Goal: Information Seeking & Learning: Check status

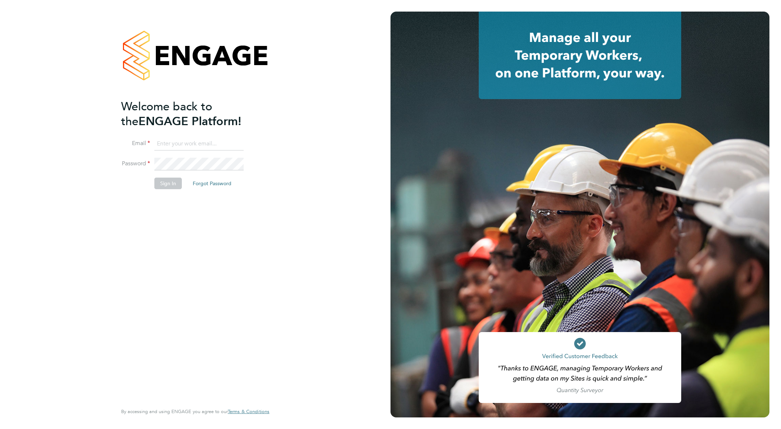
type input "barry.langridge@wates.co.uk"
click at [165, 186] on button "Sign In" at bounding box center [167, 184] width 27 height 12
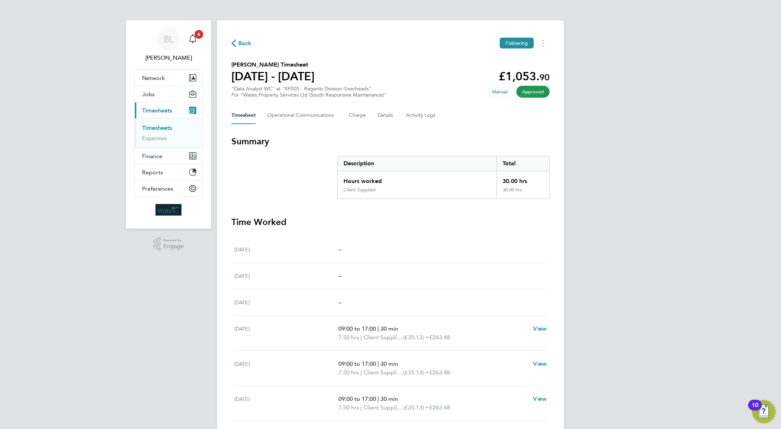
click at [161, 128] on link "Timesheets" at bounding box center [157, 127] width 30 height 7
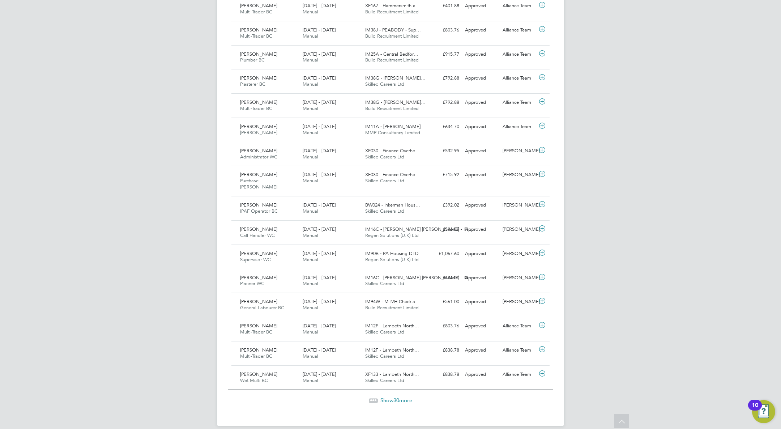
click at [392, 397] on span "Show 30 more" at bounding box center [396, 400] width 32 height 7
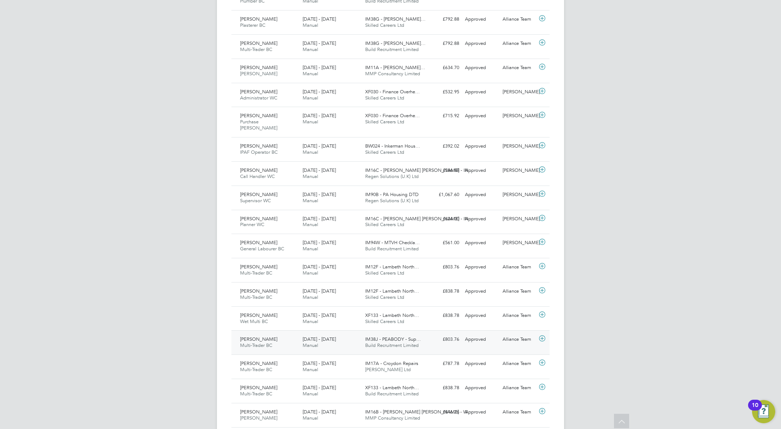
click at [428, 337] on div "£803.76 Approved" at bounding box center [444, 339] width 38 height 12
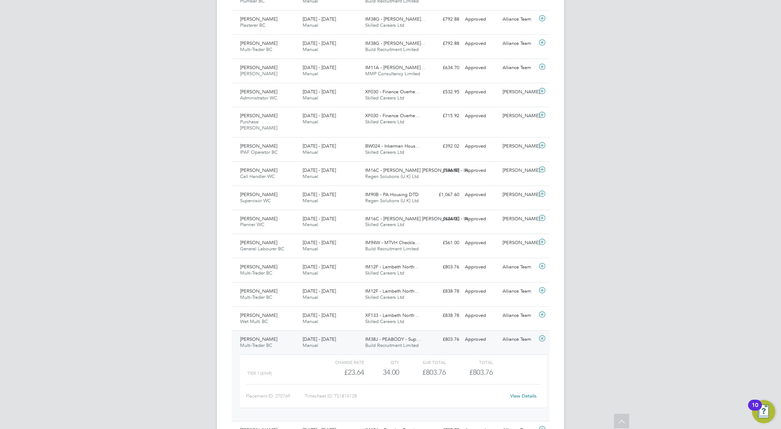
click at [543, 336] on icon at bounding box center [542, 339] width 9 height 6
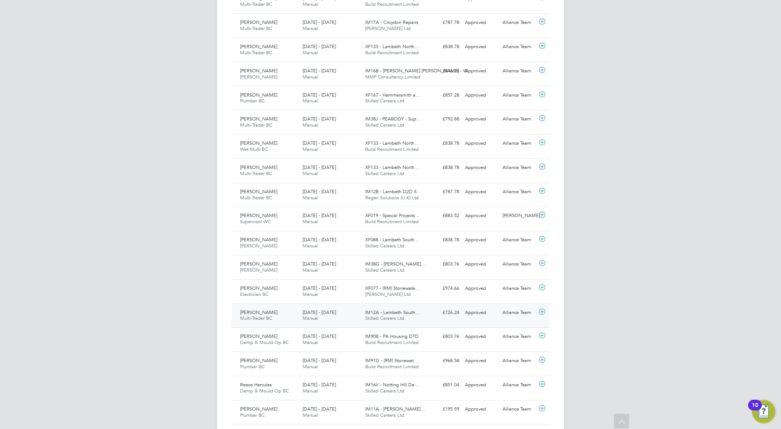
scroll to position [995, 0]
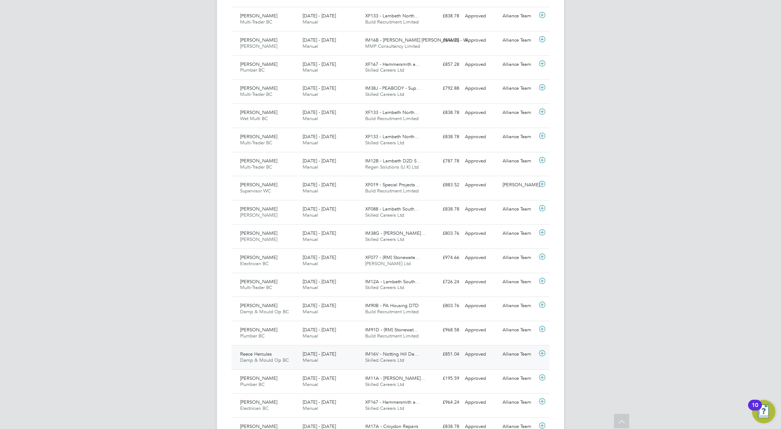
click at [429, 349] on div "£851.04 Approved" at bounding box center [444, 354] width 38 height 12
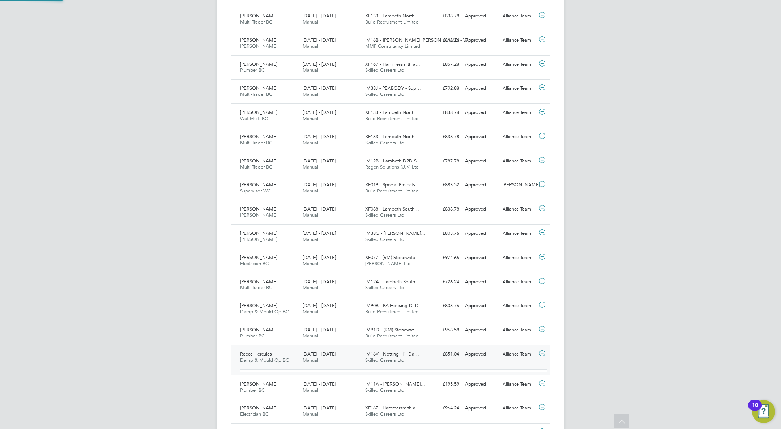
scroll to position [12, 71]
click at [429, 349] on div "£851.04 Approved" at bounding box center [444, 354] width 38 height 12
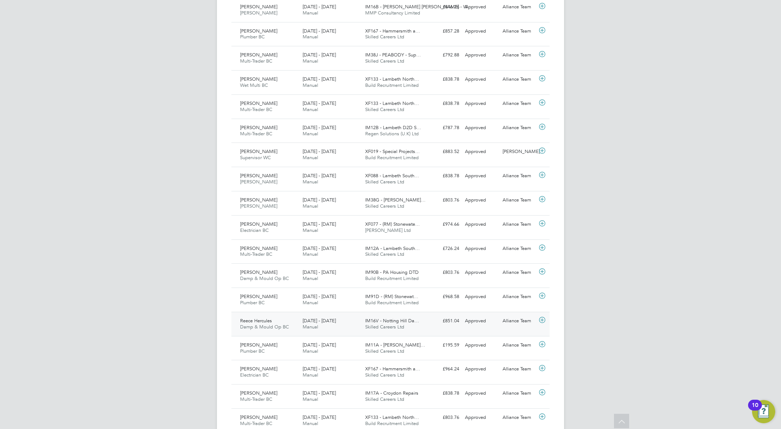
scroll to position [1034, 0]
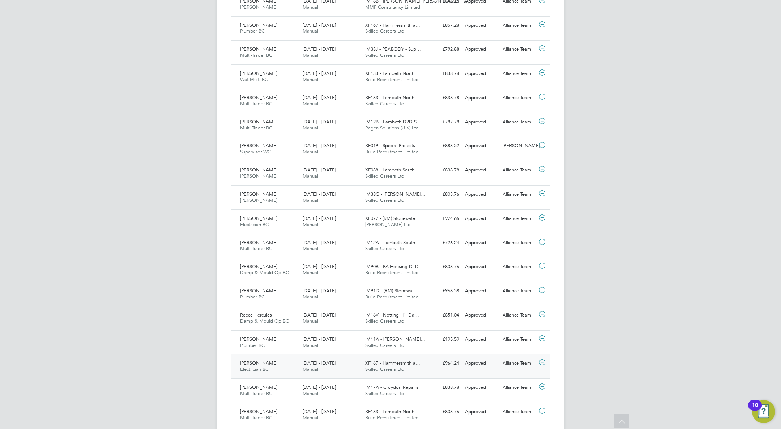
click at [430, 360] on div "£964.24 Approved" at bounding box center [444, 363] width 38 height 12
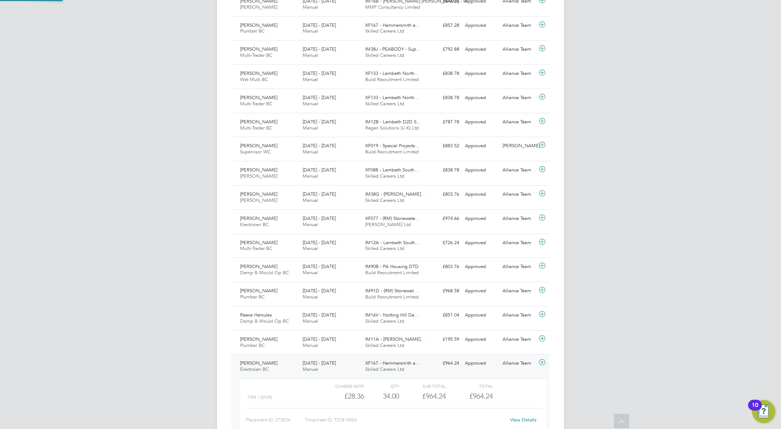
scroll to position [12, 71]
click at [430, 360] on div "£964.24 Approved" at bounding box center [444, 363] width 38 height 12
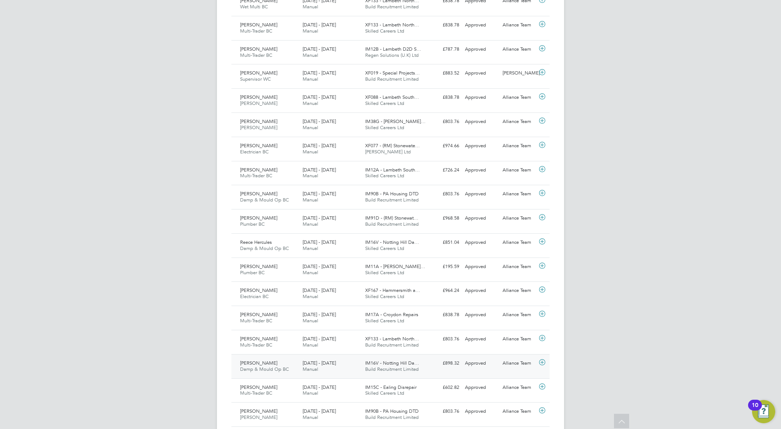
scroll to position [1109, 0]
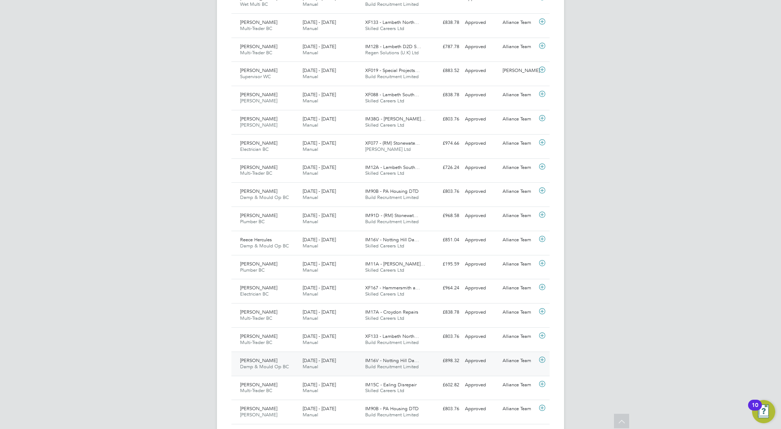
click at [429, 355] on div "£898.32 Approved" at bounding box center [444, 361] width 38 height 12
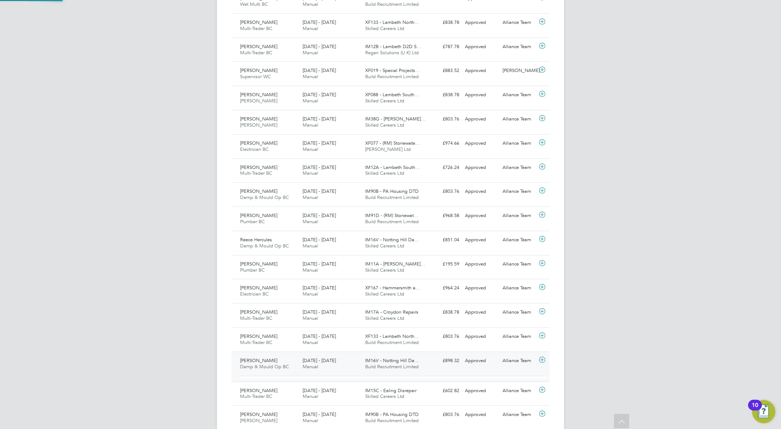
scroll to position [12, 71]
click at [429, 355] on div "£898.32 Approved" at bounding box center [444, 361] width 38 height 12
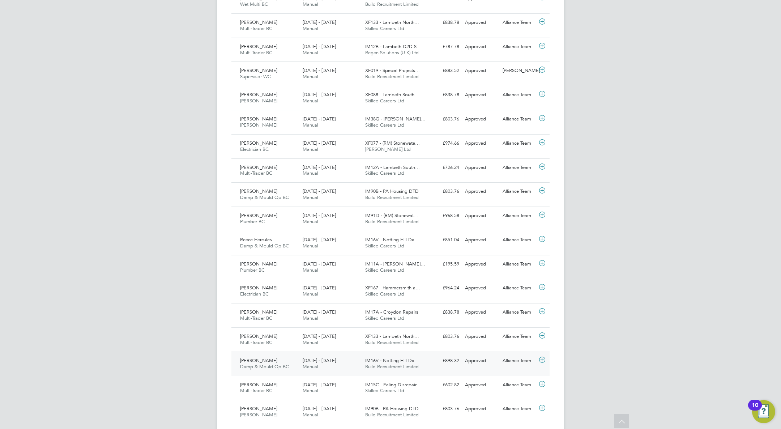
click at [429, 355] on div "£898.32 Approved" at bounding box center [444, 361] width 38 height 12
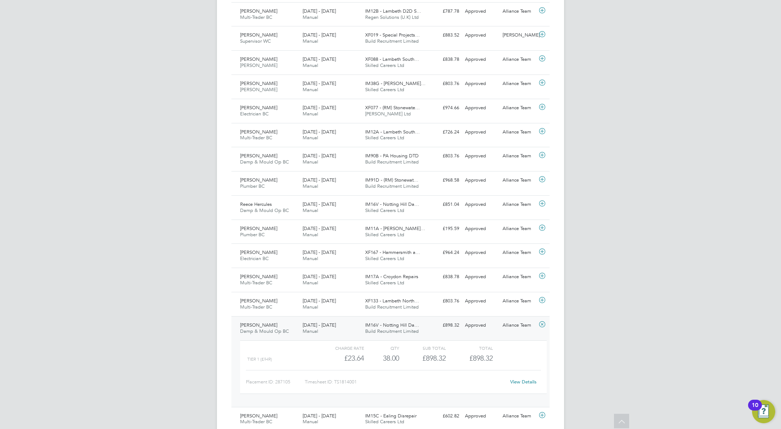
scroll to position [1145, 0]
click at [534, 378] on link "View Details" at bounding box center [523, 381] width 26 height 6
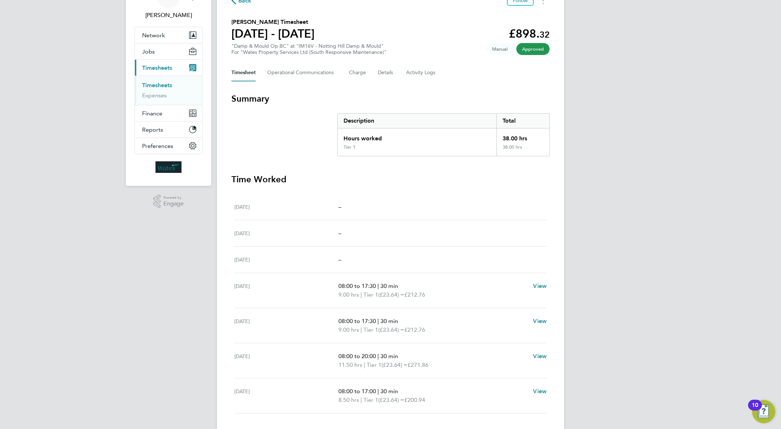
scroll to position [42, 0]
drag, startPoint x: 376, startPoint y: 356, endPoint x: 361, endPoint y: 352, distance: 16.1
click at [361, 352] on p "08:00 to 20:00 | 30 min" at bounding box center [433, 356] width 189 height 9
click at [157, 84] on link "Timesheets" at bounding box center [157, 85] width 30 height 7
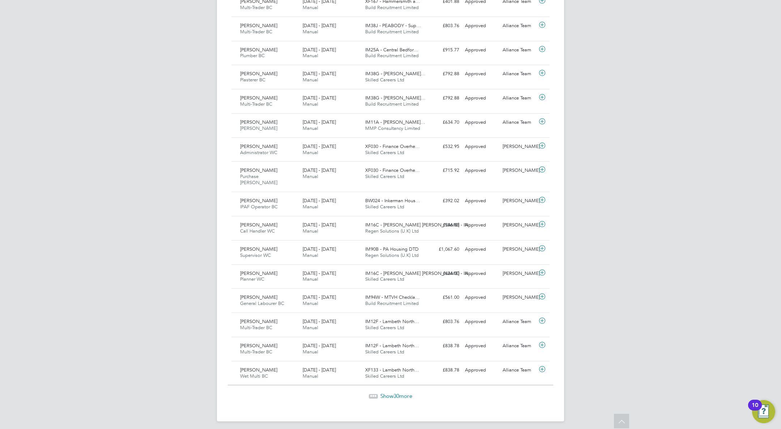
click at [398, 392] on span "30" at bounding box center [397, 395] width 6 height 7
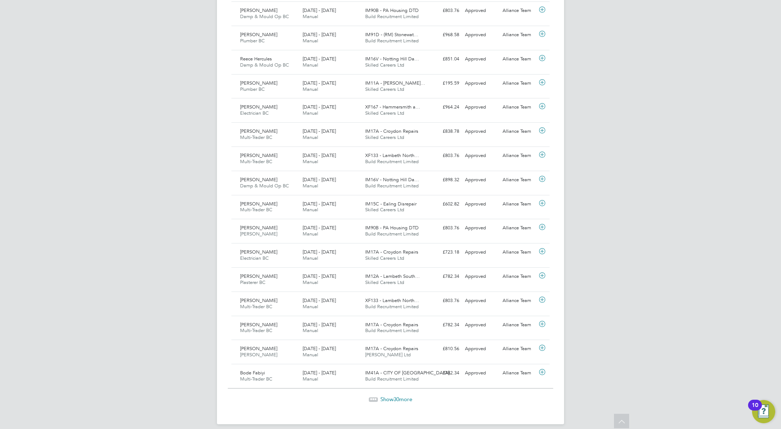
click at [393, 396] on span "Show 30 more" at bounding box center [396, 399] width 32 height 7
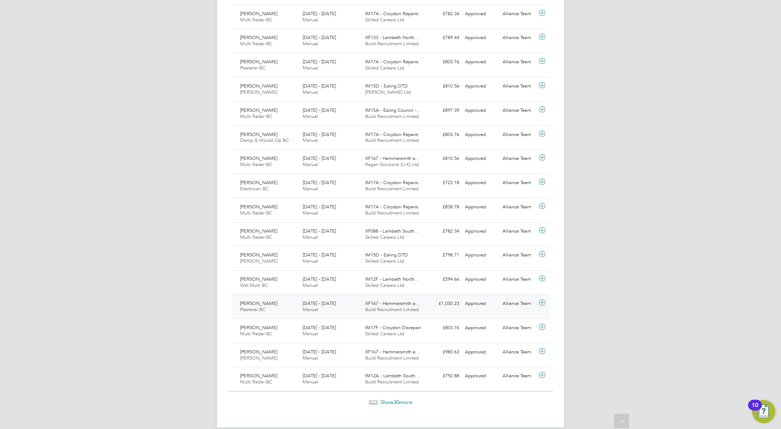
click at [423, 299] on div "XF167 - Hammersmith a… Build Recruitment Limited" at bounding box center [393, 307] width 63 height 18
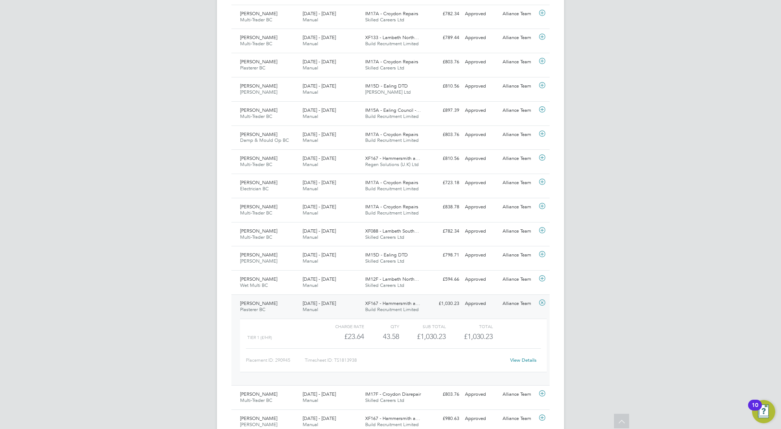
click at [521, 357] on link "View Details" at bounding box center [523, 360] width 26 height 6
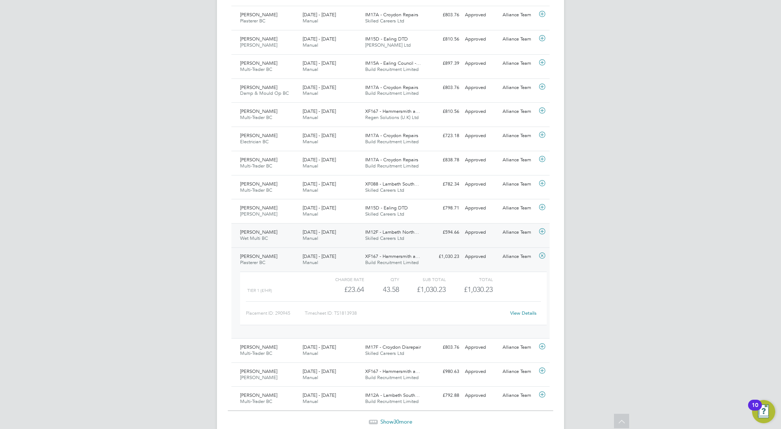
scroll to position [2084, 0]
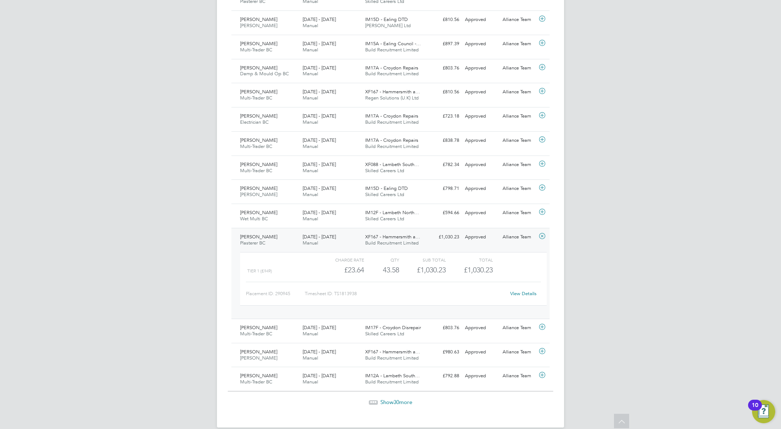
click at [396, 399] on span "30" at bounding box center [397, 402] width 6 height 7
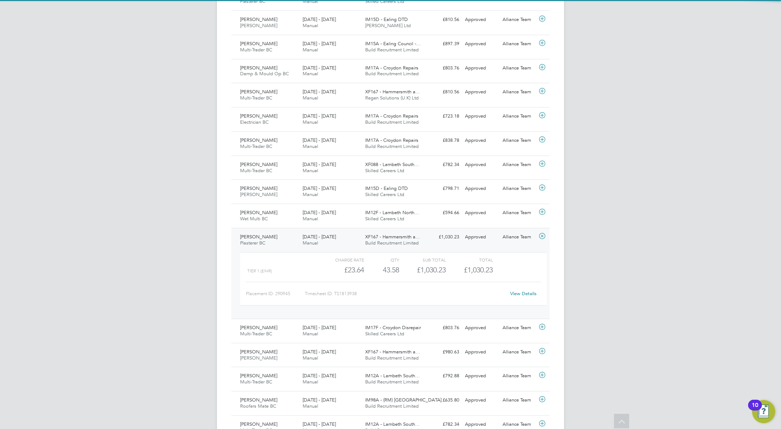
scroll to position [18, 63]
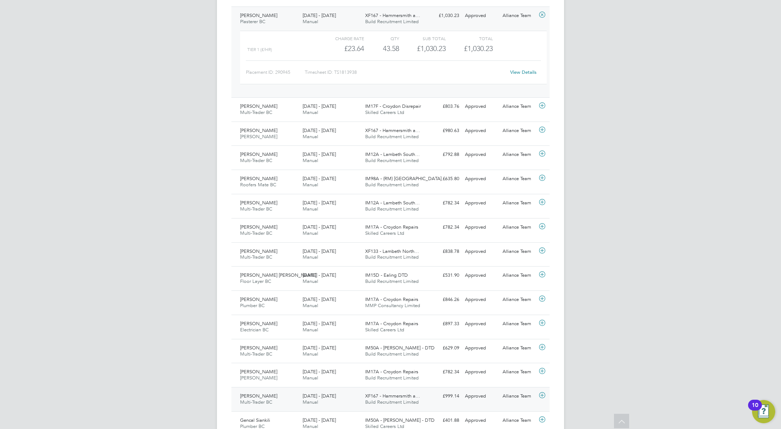
click at [429, 390] on div "£999.14 Approved" at bounding box center [444, 396] width 38 height 12
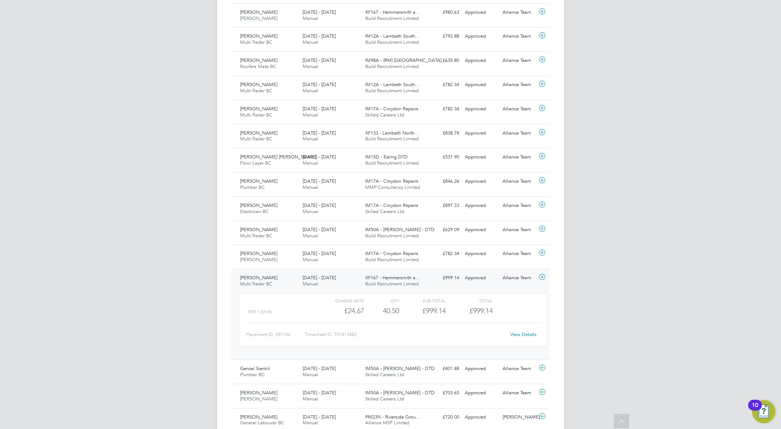
click at [524, 331] on link "View Details" at bounding box center [523, 334] width 26 height 6
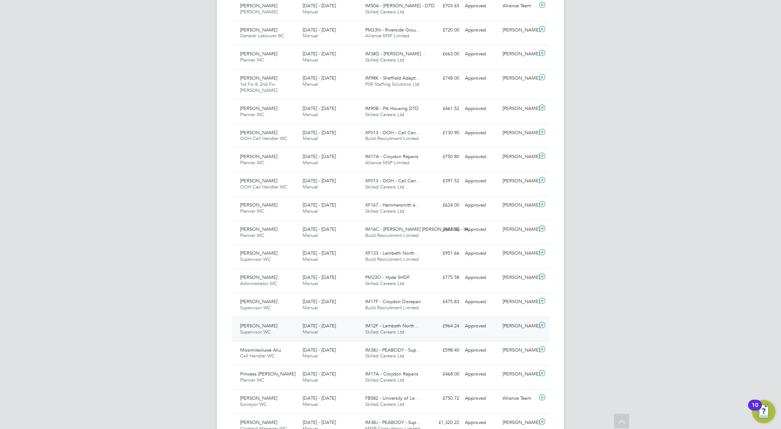
scroll to position [2813, 0]
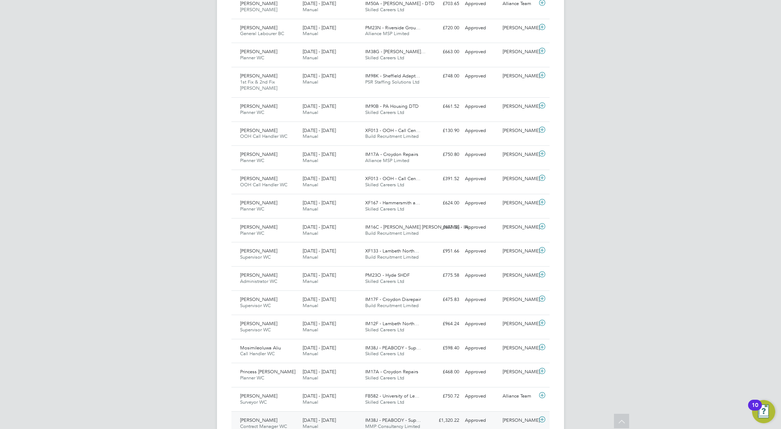
click at [424, 414] on div "IM38J - PEABODY - Sup… MMP Consultancy Limited" at bounding box center [393, 423] width 63 height 18
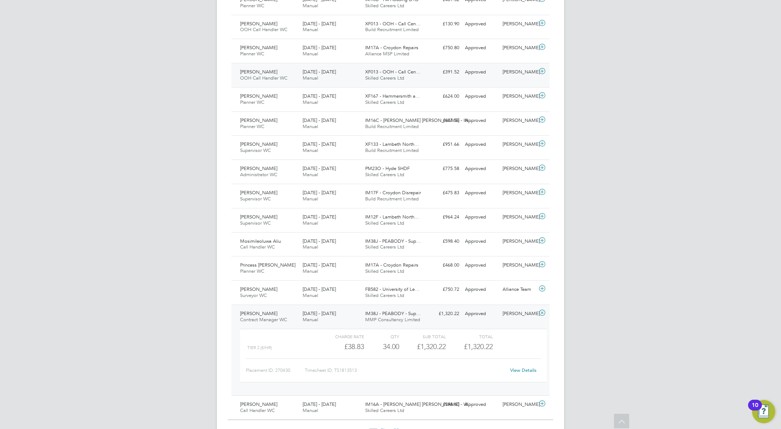
scroll to position [2945, 0]
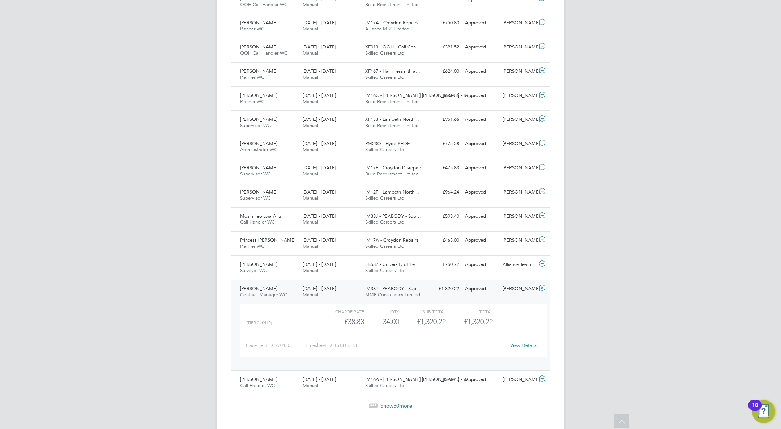
click at [392, 402] on span "Show 30 more" at bounding box center [396, 405] width 32 height 7
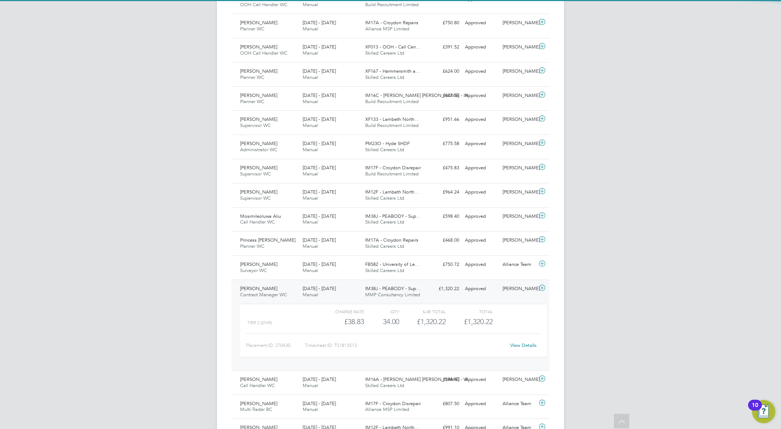
scroll to position [18, 63]
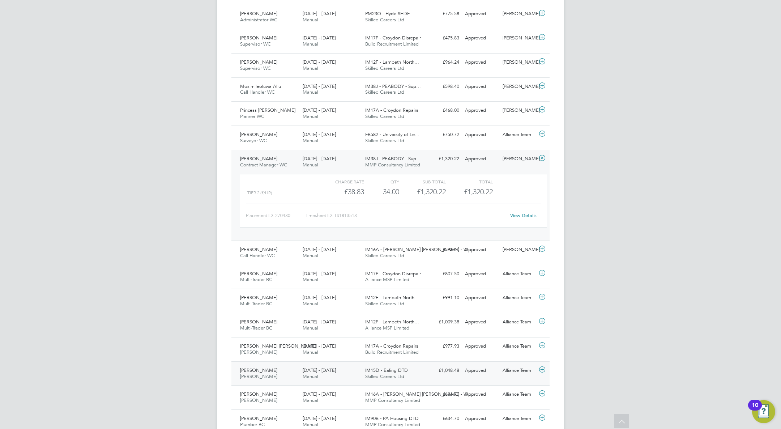
click at [428, 365] on div "£1,048.48 Approved" at bounding box center [444, 371] width 38 height 12
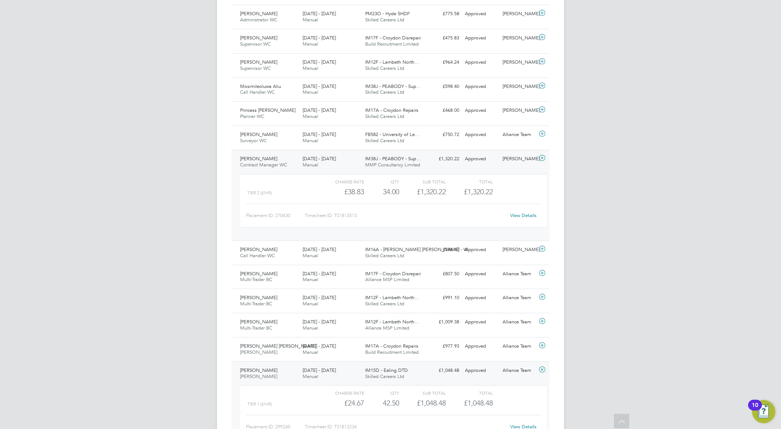
click at [525, 424] on link "View Details" at bounding box center [523, 427] width 26 height 6
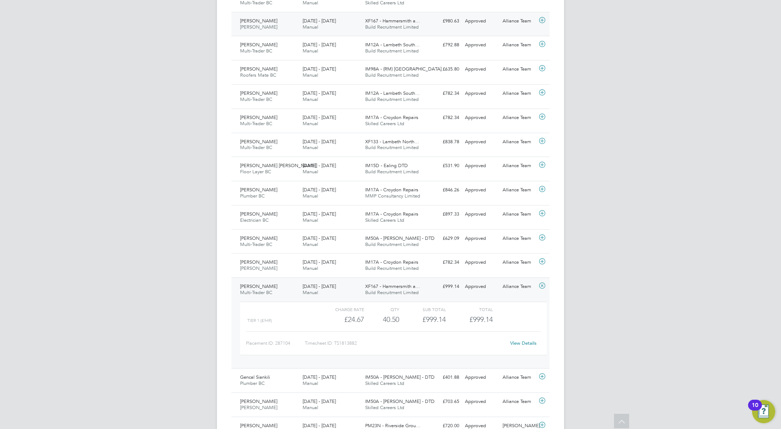
click at [429, 16] on div "£980.63 Approved" at bounding box center [444, 21] width 38 height 12
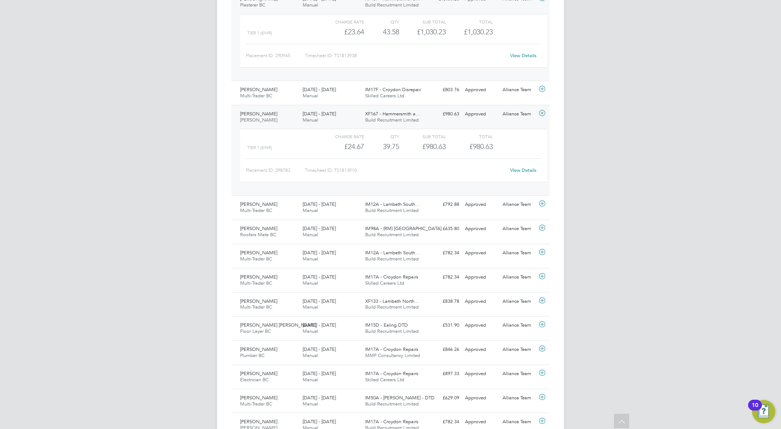
click at [527, 167] on link "View Details" at bounding box center [523, 170] width 26 height 6
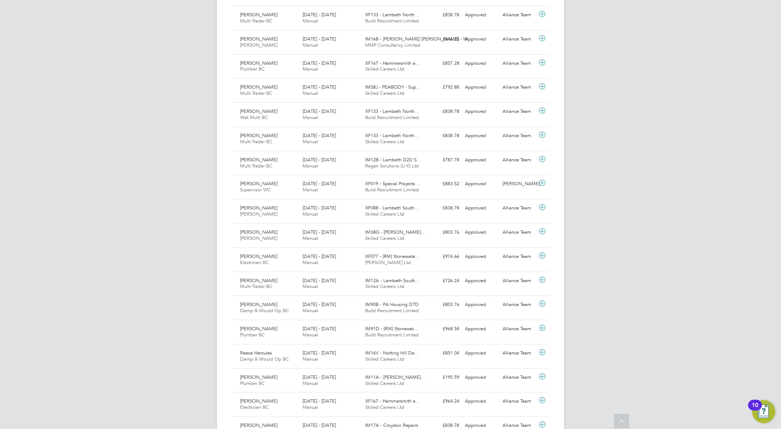
scroll to position [984, 0]
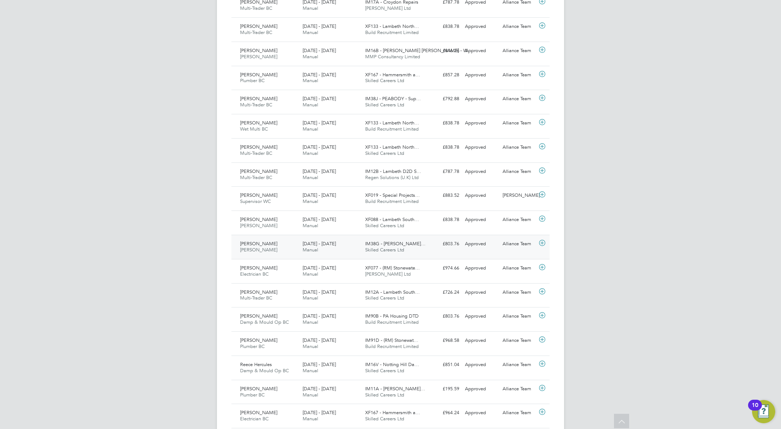
click at [431, 242] on div "£803.76 Approved" at bounding box center [444, 244] width 38 height 12
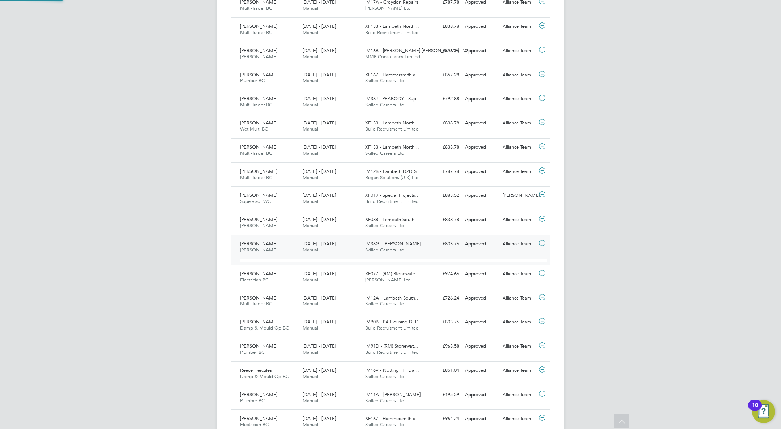
scroll to position [12, 71]
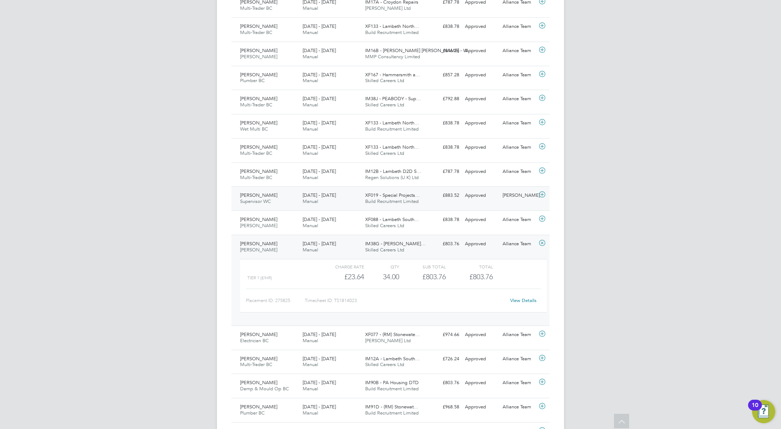
click at [425, 195] on div "£883.52 Approved" at bounding box center [444, 196] width 38 height 12
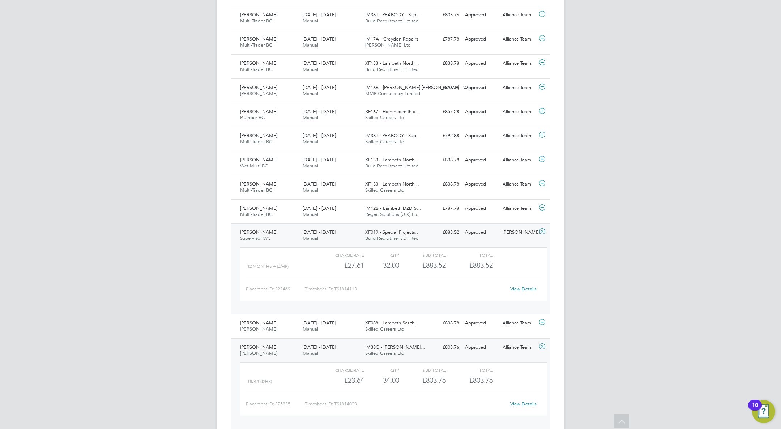
scroll to position [886, 0]
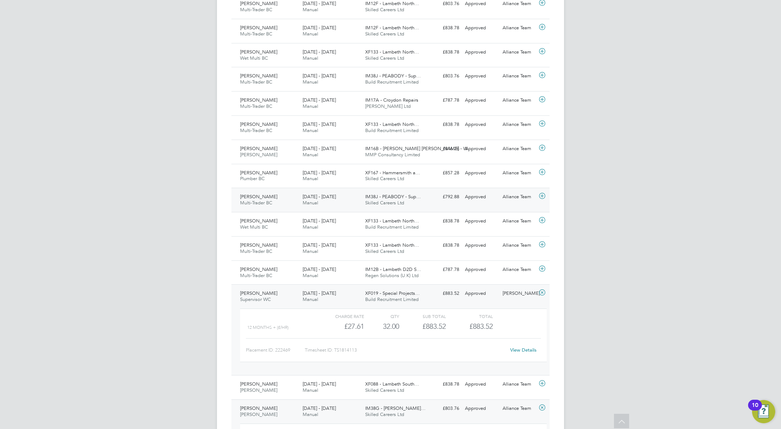
click at [430, 194] on div "£792.88 Approved" at bounding box center [444, 197] width 38 height 12
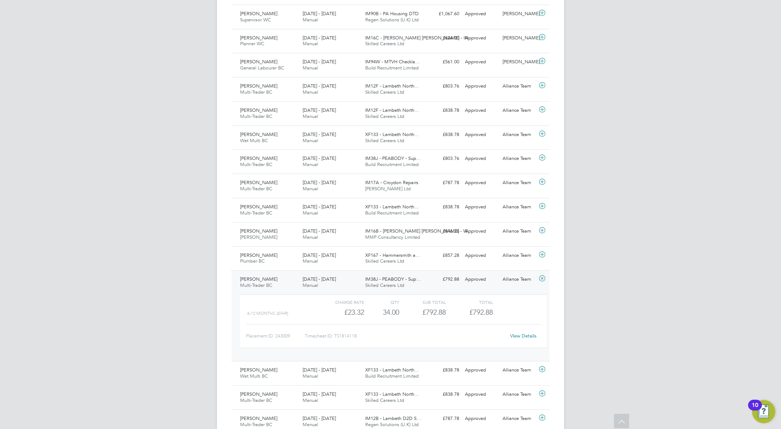
scroll to position [753, 0]
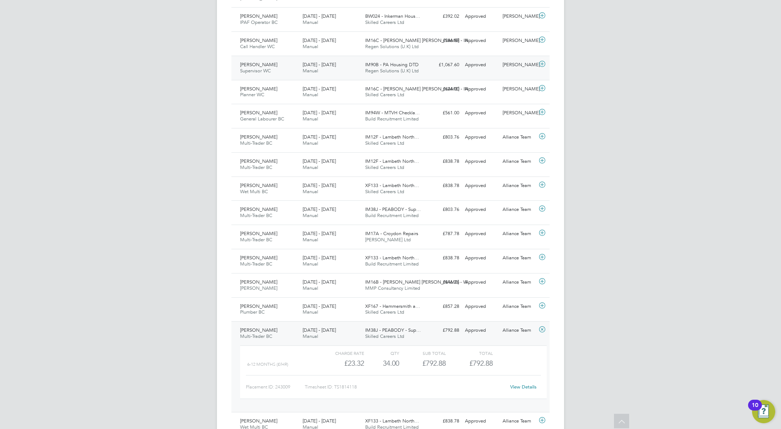
click at [430, 64] on div "£1,067.60 Approved" at bounding box center [444, 65] width 38 height 12
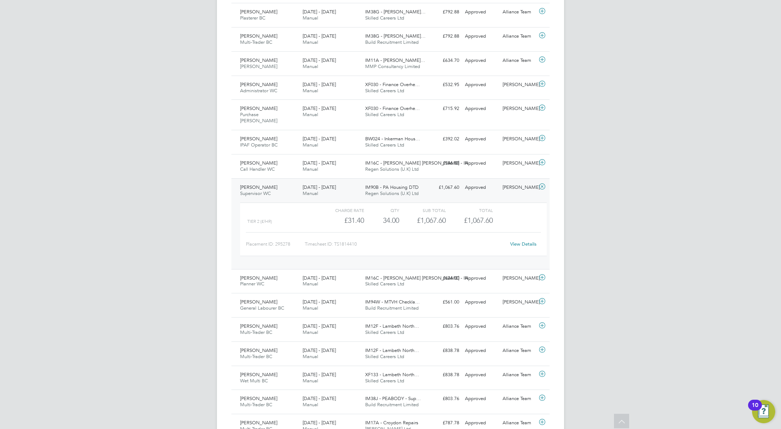
scroll to position [588, 0]
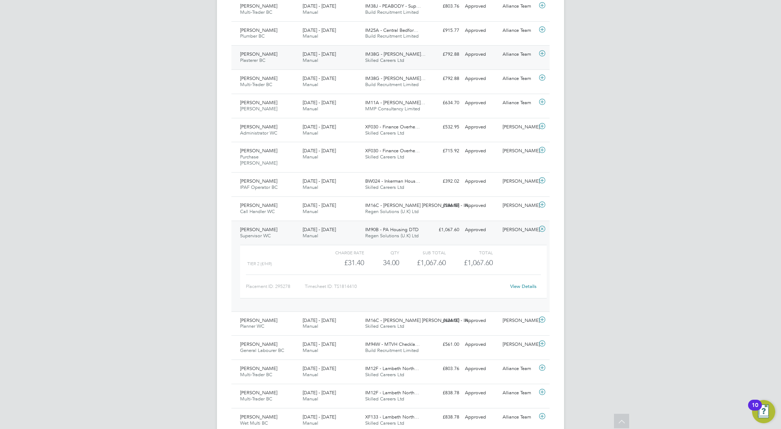
click at [424, 52] on div "IM38G - [PERSON_NAME]… Skilled Careers Ltd" at bounding box center [393, 57] width 63 height 18
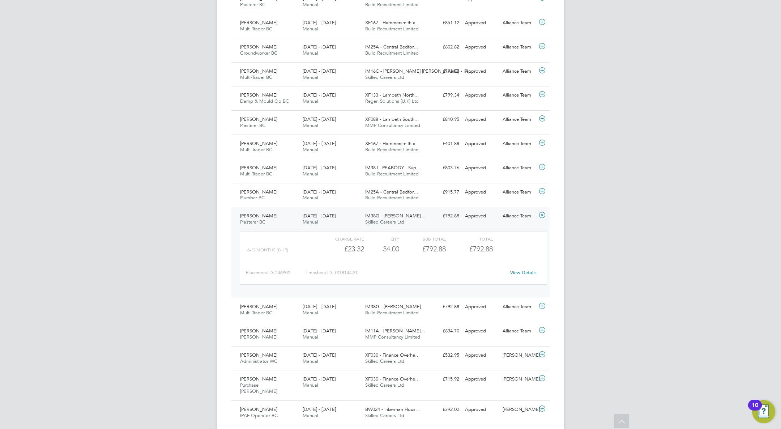
scroll to position [426, 0]
click at [429, 27] on div "[PERSON_NAME] Multi-Trader BC [DATE] - [DATE] [DATE] - [DATE] Manual XF167 - Ha…" at bounding box center [390, 25] width 318 height 24
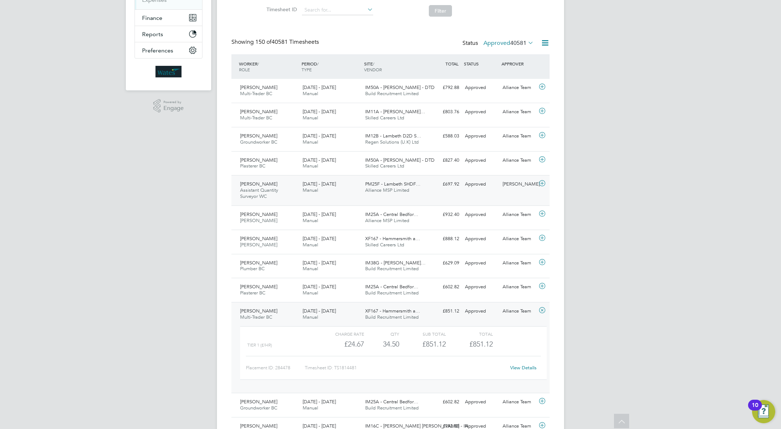
scroll to position [135, 0]
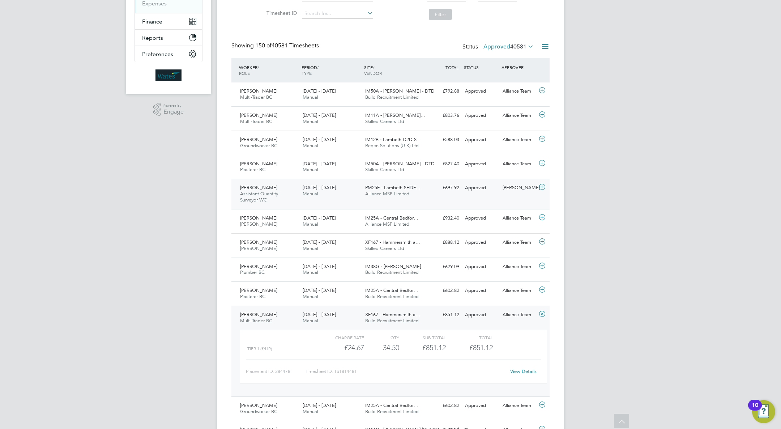
click at [430, 191] on div "£697.92 Approved" at bounding box center [444, 188] width 38 height 12
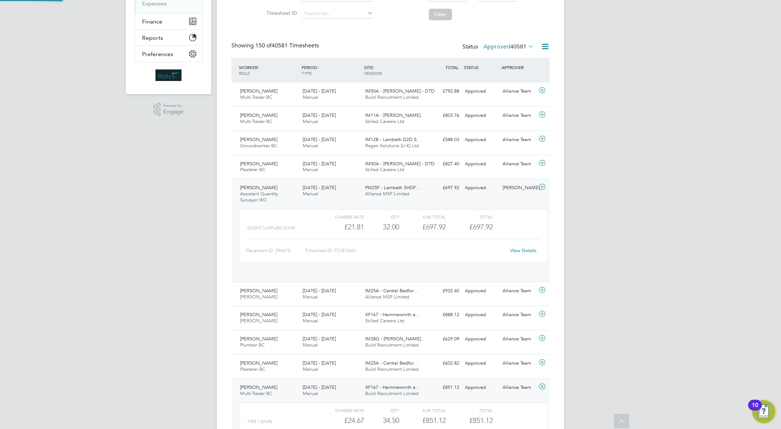
scroll to position [12, 71]
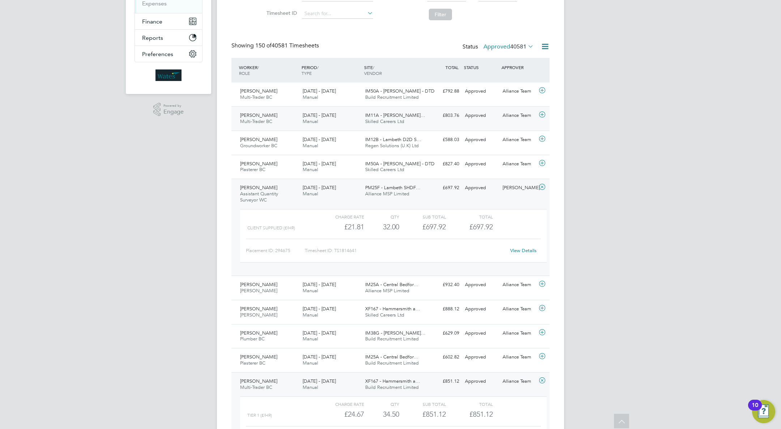
click at [417, 118] on div "IM11A - [PERSON_NAME]… Skilled Careers Ltd" at bounding box center [393, 119] width 63 height 18
